Goal: Task Accomplishment & Management: Complete application form

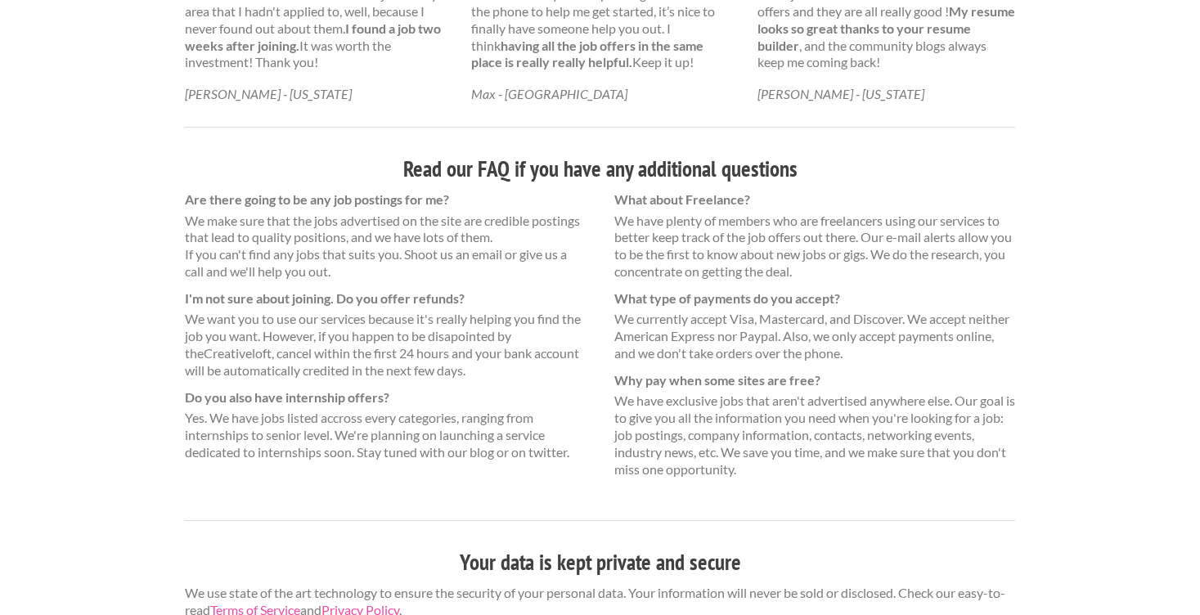
scroll to position [1090, 0]
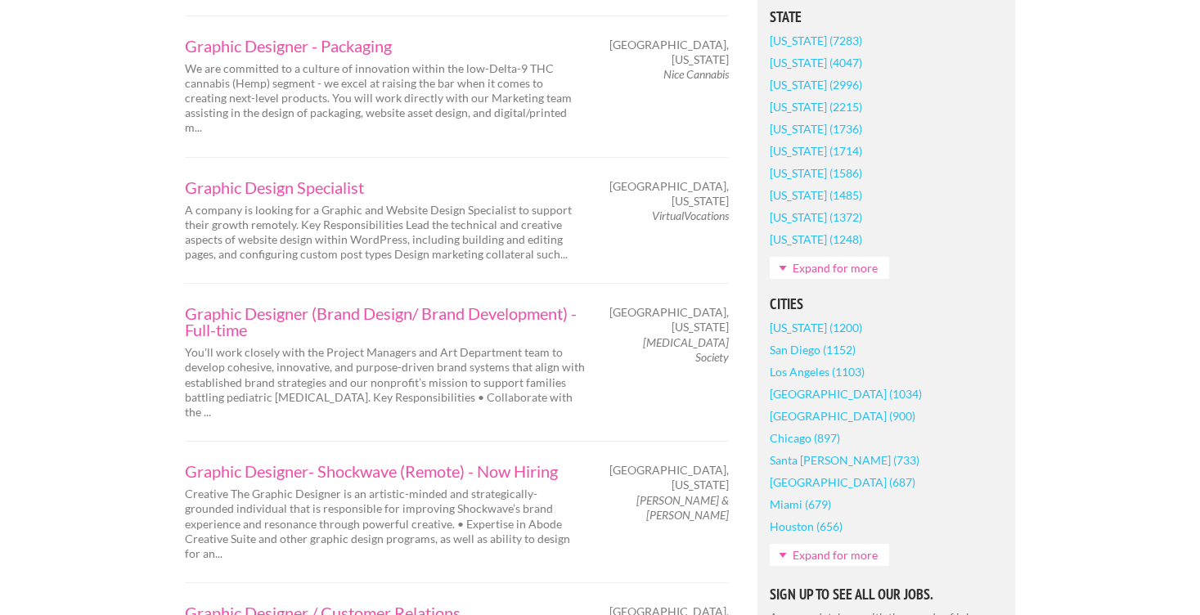
scroll to position [1132, 0]
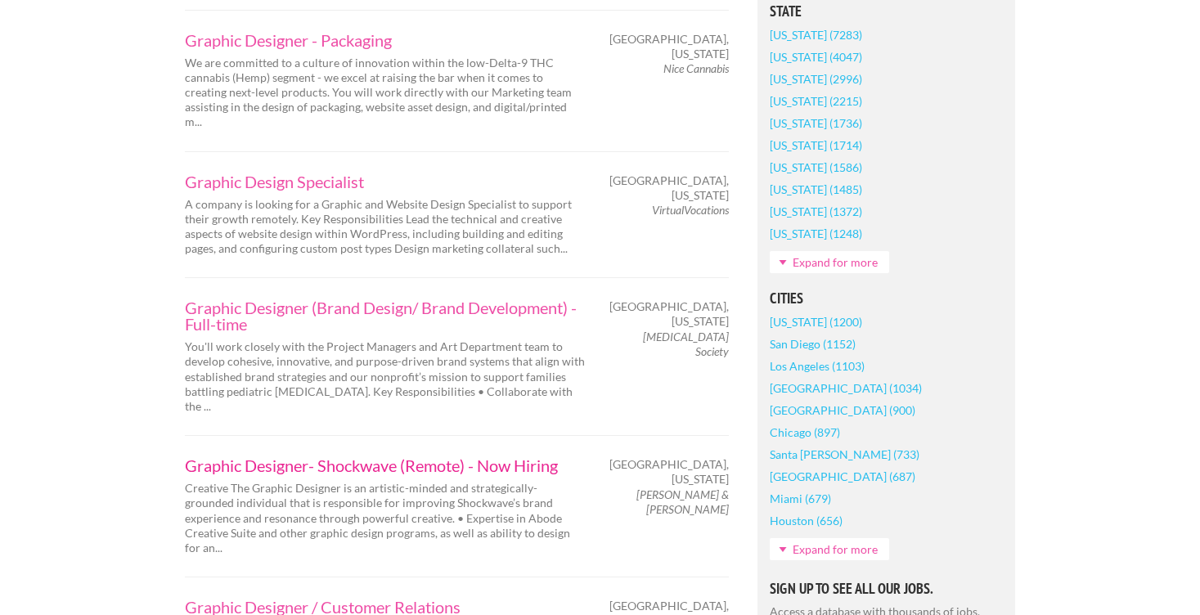
click at [380, 457] on link "Graphic Designer- Shockwave (Remote) - Now Hiring" at bounding box center [385, 465] width 401 height 16
drag, startPoint x: 629, startPoint y: 417, endPoint x: 727, endPoint y: 450, distance: 103.5
click at [727, 457] on div "Durham, North Carolina Johnson & Johnson" at bounding box center [672, 487] width 143 height 60
copy div "Durham, North Carolina Johnson & Johnson"
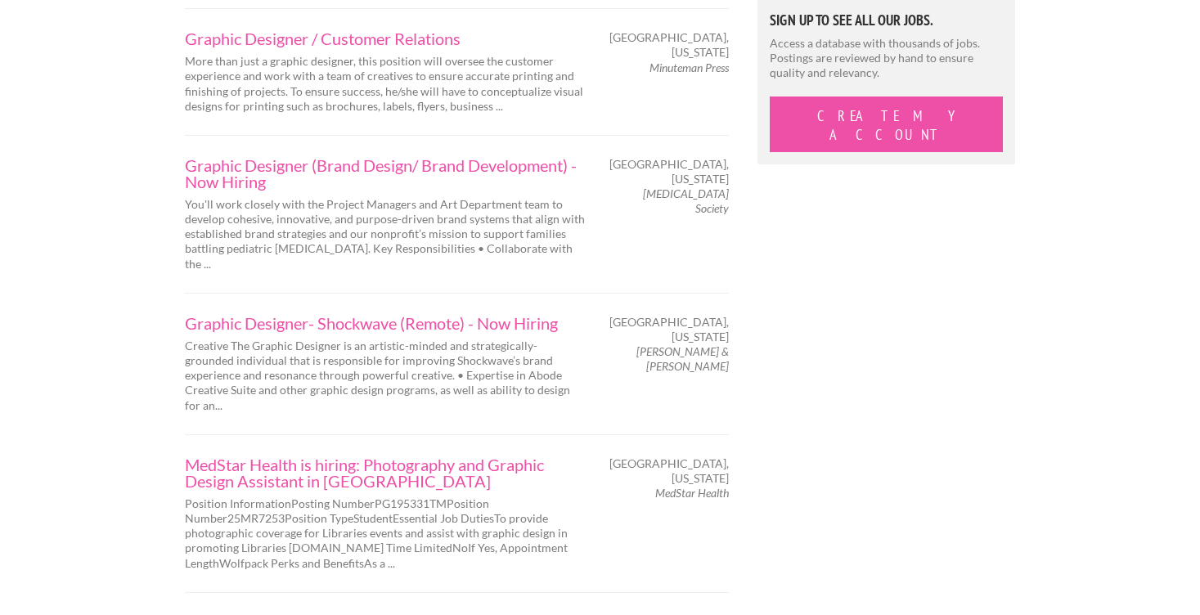
scroll to position [1713, 0]
